Goal: Information Seeking & Learning: Learn about a topic

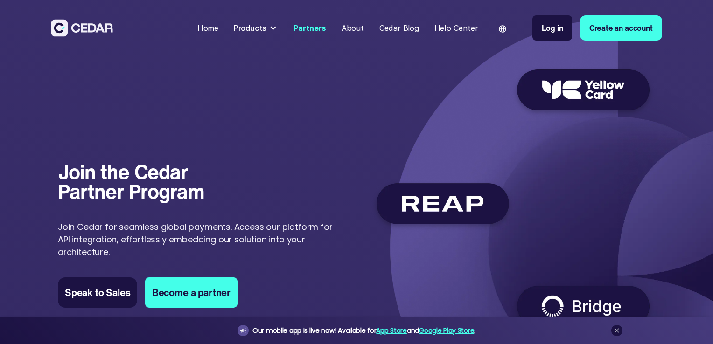
click at [314, 29] on div "Partners" at bounding box center [309, 28] width 33 height 12
click at [350, 28] on div "About" at bounding box center [352, 28] width 22 height 12
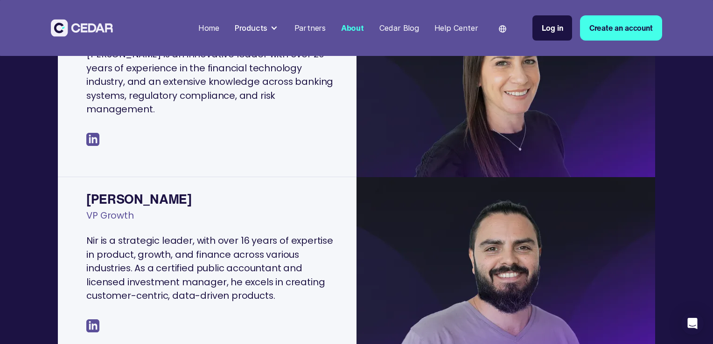
scroll to position [327, 0]
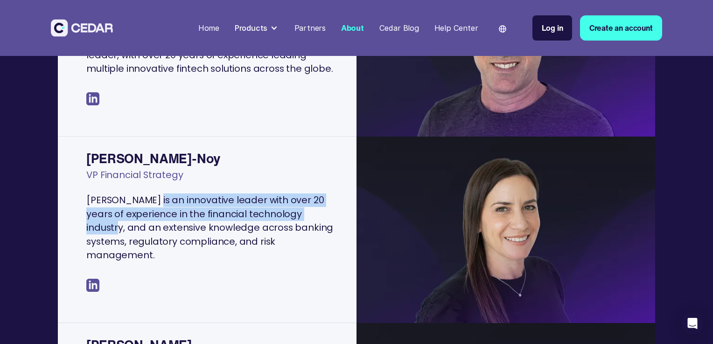
drag, startPoint x: 151, startPoint y: 213, endPoint x: 340, endPoint y: 223, distance: 188.7
click at [340, 223] on div "Maya Har-Noy VP Financial Strategy Maya is an innovative leader with over 20 ye…" at bounding box center [207, 232] width 299 height 181
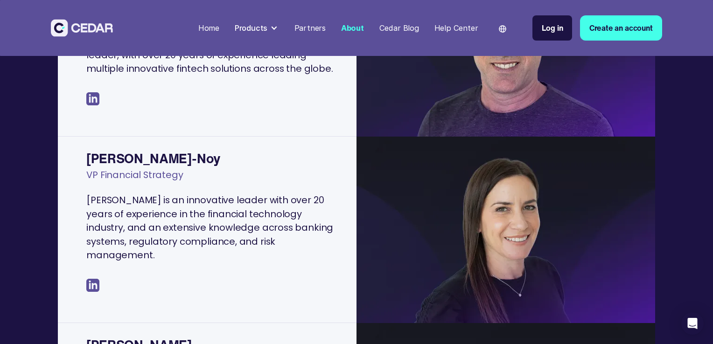
click at [196, 264] on div "Maya Har-Noy VP Financial Strategy Maya is an innovative leader with over 20 ye…" at bounding box center [207, 232] width 299 height 181
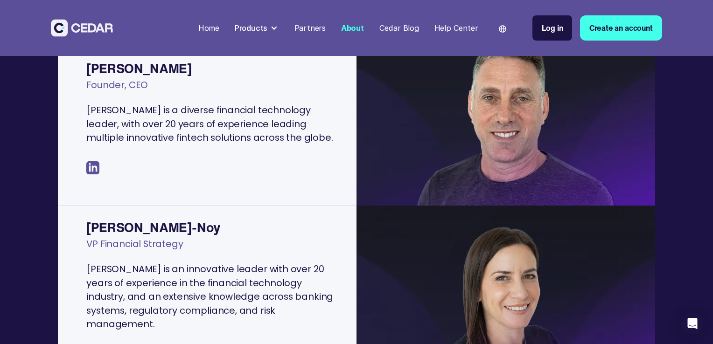
scroll to position [280, 0]
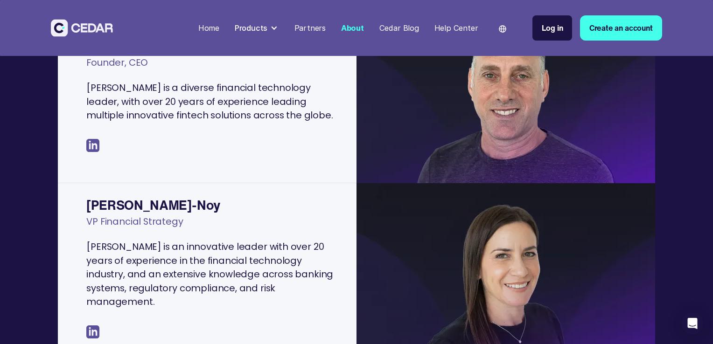
click at [90, 150] on img at bounding box center [92, 145] width 13 height 13
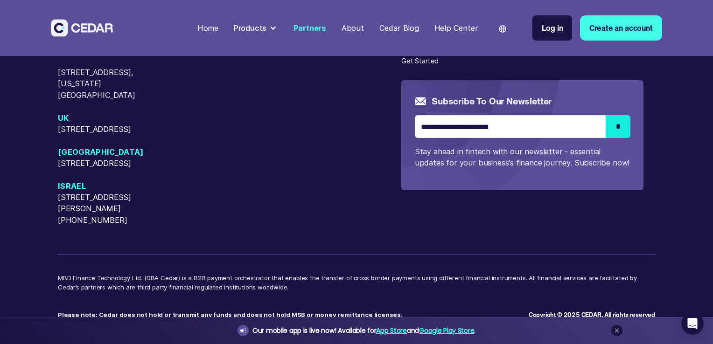
scroll to position [2459, 0]
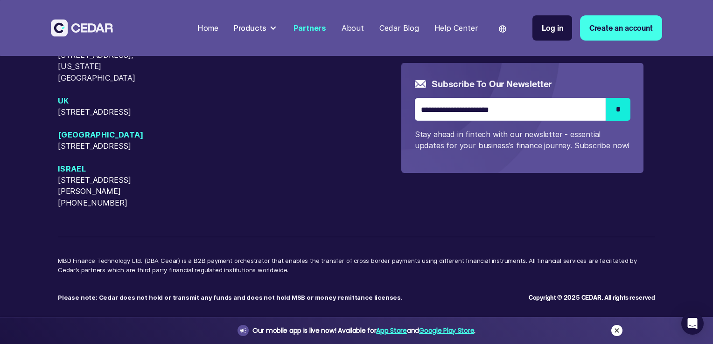
click at [620, 329] on icon at bounding box center [616, 330] width 7 height 7
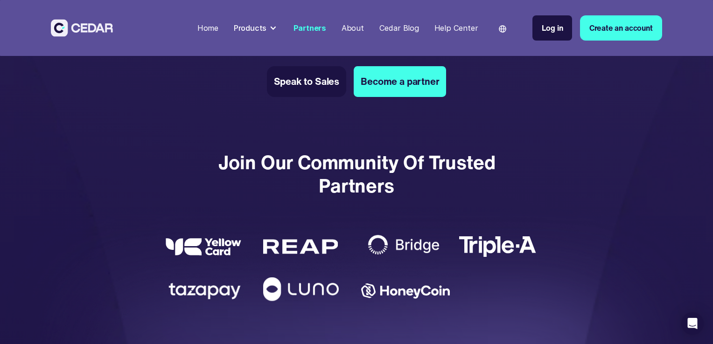
scroll to position [1666, 0]
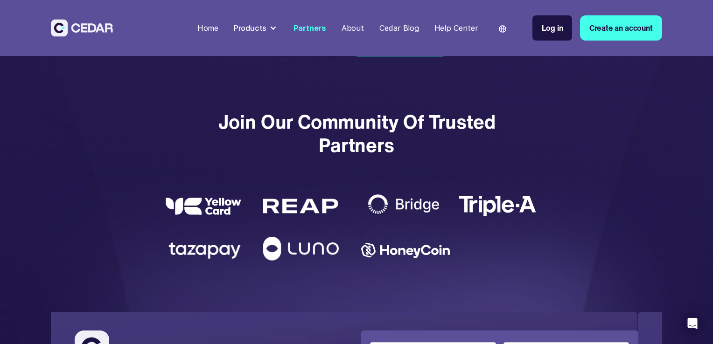
click at [355, 28] on div "About" at bounding box center [352, 28] width 22 height 12
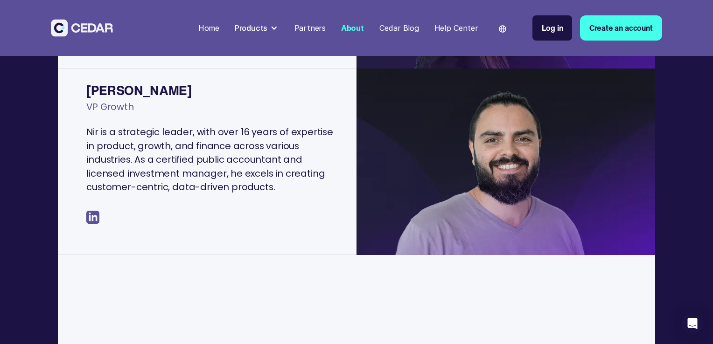
scroll to position [700, 0]
